Goal: Information Seeking & Learning: Learn about a topic

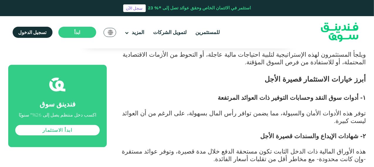
scroll to position [470, 0]
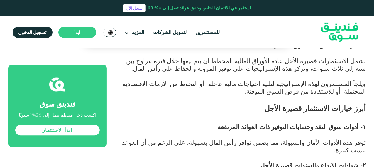
drag, startPoint x: 208, startPoint y: 106, endPoint x: 366, endPoint y: 84, distance: 159.7
drag, startPoint x: 208, startPoint y: 77, endPoint x: 368, endPoint y: 80, distance: 160.1
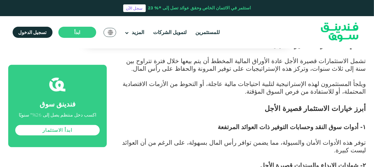
copy div "lore ipsumd sitametco adipi elits 4- doeiu tem incid utlabor etdolor mag aliqua…"
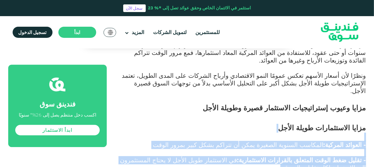
scroll to position [734, 0]
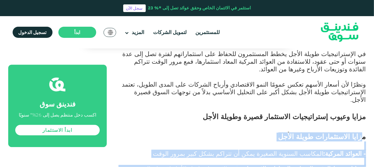
drag, startPoint x: 130, startPoint y: 97, endPoint x: 364, endPoint y: 70, distance: 235.5
copy div "مزايا الاستثمارات طويلة الأجل - العوائد المركبة: المكاسب السنوية الصغيرة يمكن أ…"
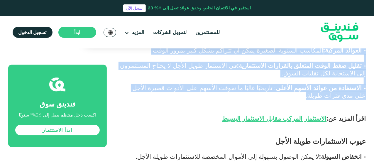
scroll to position [822, 0]
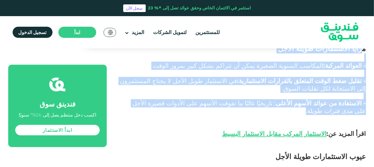
drag, startPoint x: 307, startPoint y: 111, endPoint x: 366, endPoint y: 85, distance: 64.7
copy div "عيوب الاستثمارات طويلة الأجل - انخفاض السيولة: لا يمكن الوصول بسهولة إلى الأموا…"
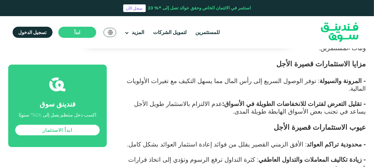
scroll to position [998, 0]
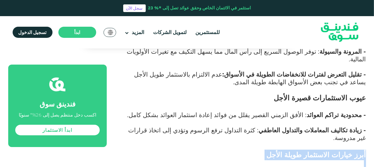
drag, startPoint x: 281, startPoint y: 121, endPoint x: 368, endPoint y: 57, distance: 107.9
click at [368, 57] on section "الصفحة الرئيسية المدونة الاستثمار ١ ٢ ٣" at bounding box center [187, 91] width 364 height 1838
copy div "أبرز خيارات الاستثمار طويلة الأجل - الأسهم وصناديق الأسهم : تاريخيًا، أظهرت الأ…"
